Goal: Download file/media

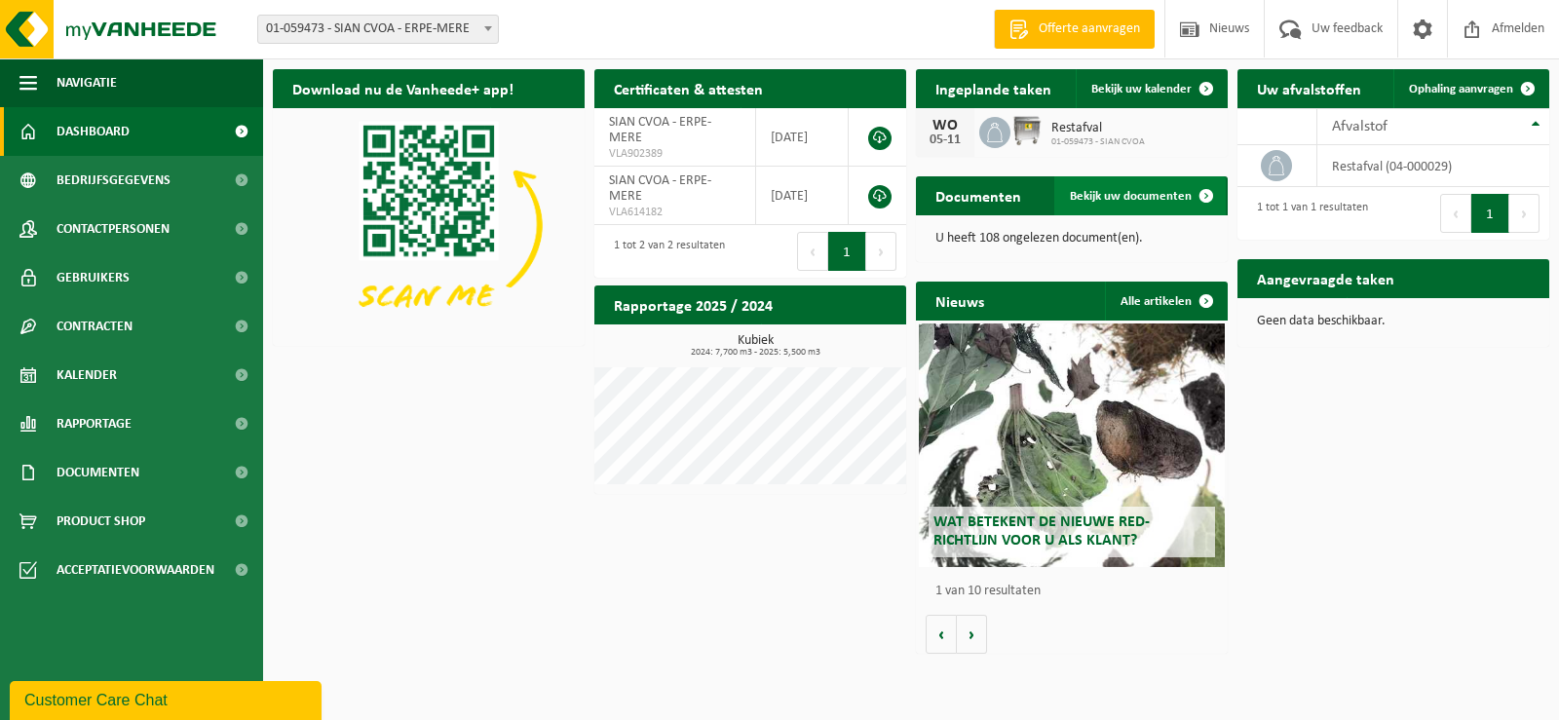
click at [1130, 191] on span "Bekijk uw documenten" at bounding box center [1131, 196] width 122 height 13
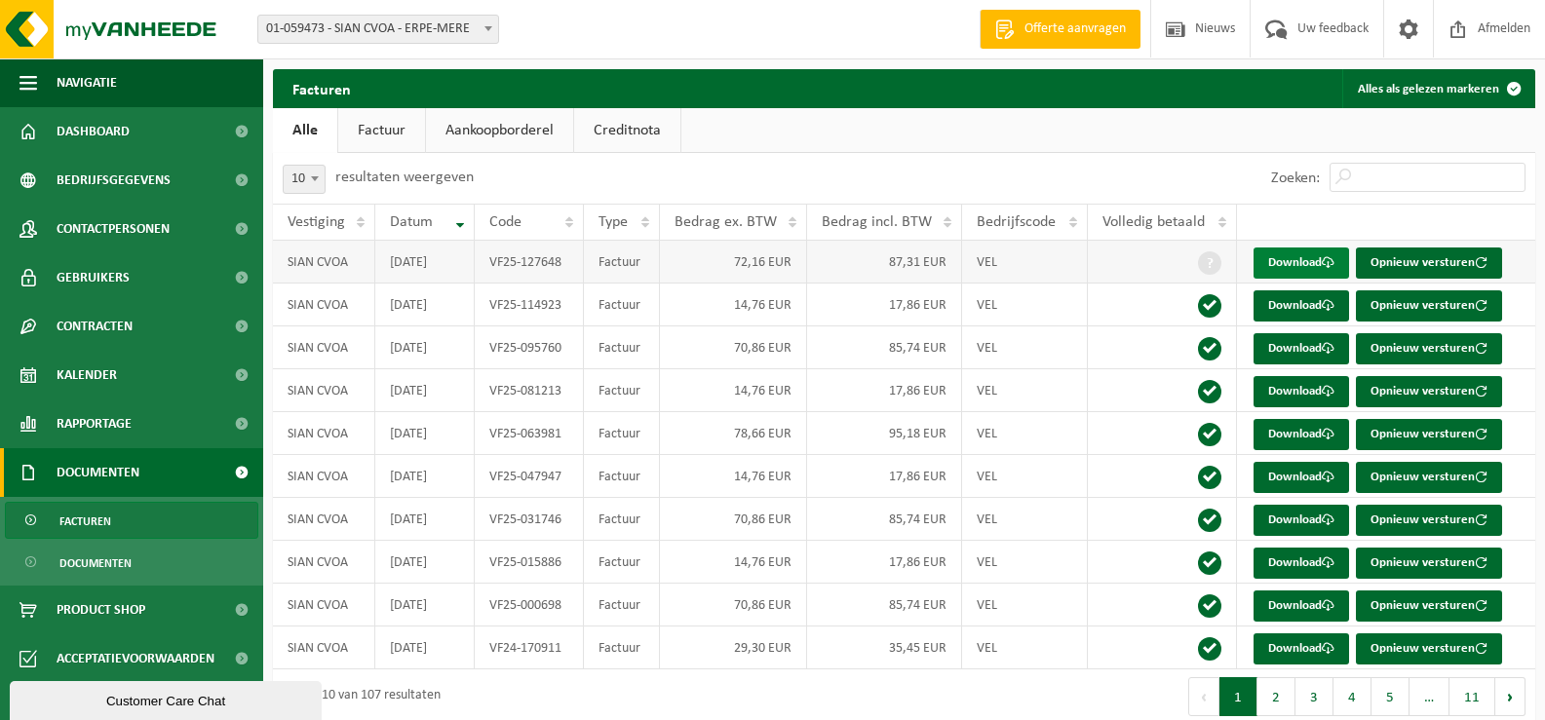
click at [1305, 260] on link "Download" at bounding box center [1300, 263] width 95 height 31
click at [1288, 302] on link "Download" at bounding box center [1300, 305] width 95 height 31
click at [1301, 352] on link "Download" at bounding box center [1300, 348] width 95 height 31
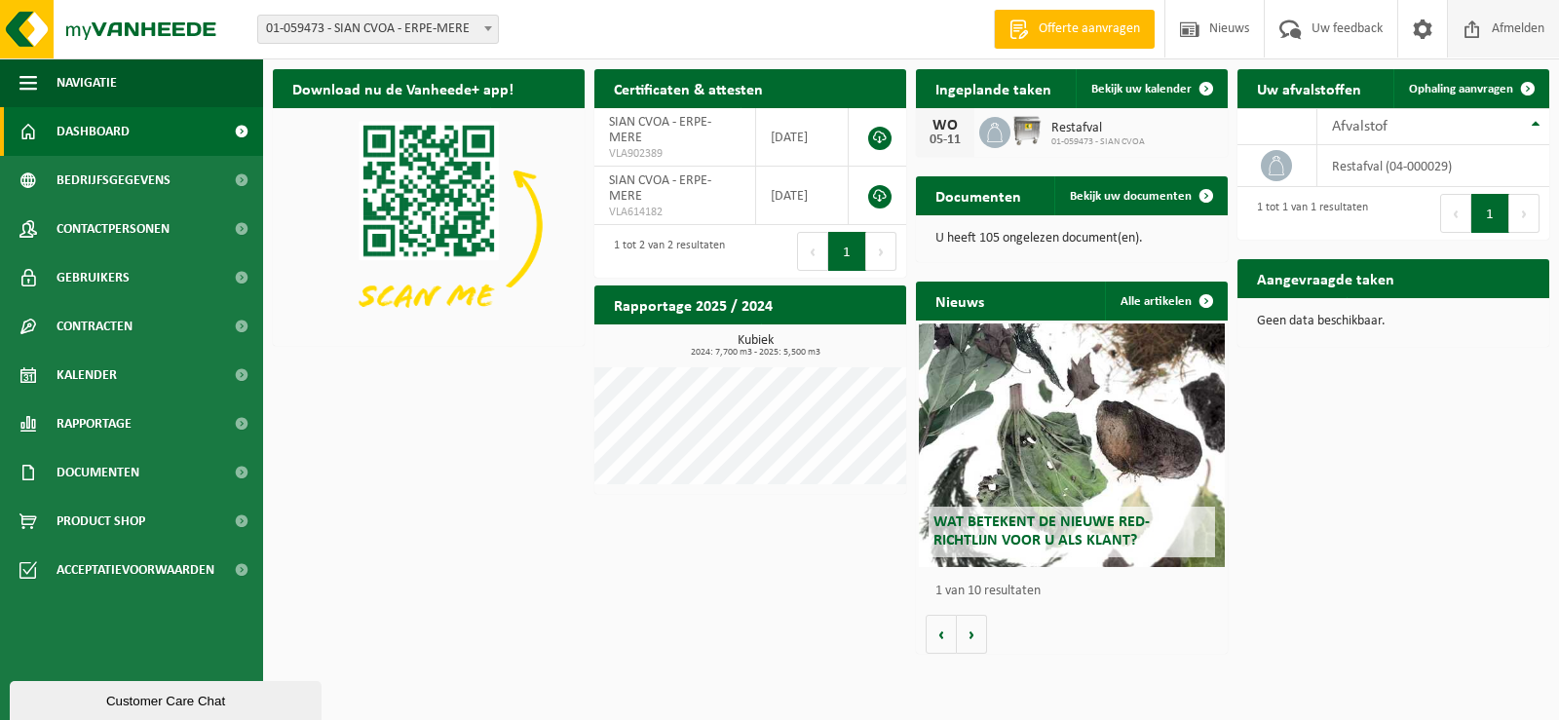
click at [1526, 24] on span "Afmelden" at bounding box center [1518, 28] width 62 height 57
